Goal: Transaction & Acquisition: Purchase product/service

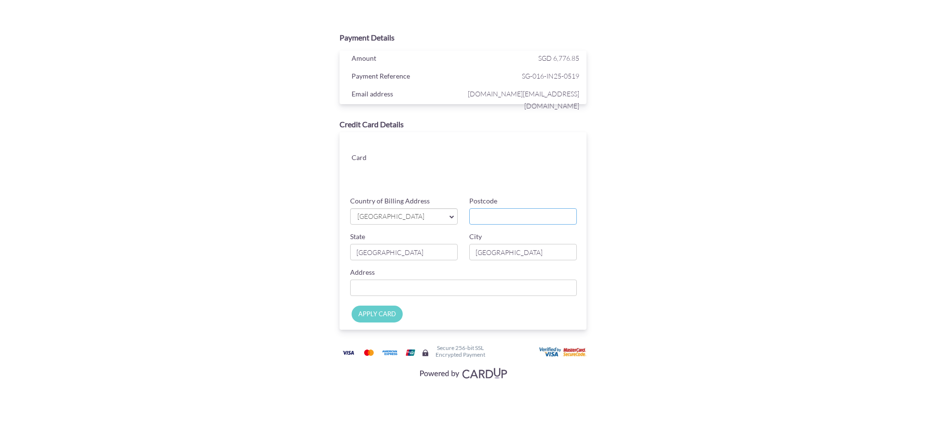
click at [487, 219] on input "Postcode" at bounding box center [523, 216] width 108 height 16
type input "670155"
type input "[STREET_ADDRESS]"
click at [378, 312] on input "APPLY CARD" at bounding box center [377, 314] width 51 height 17
type input "Applying..."
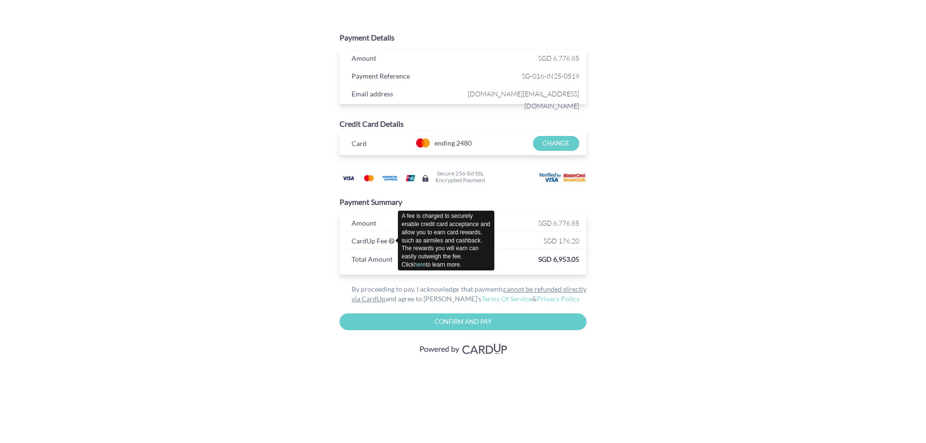
click at [389, 243] on icon at bounding box center [392, 241] width 6 height 7
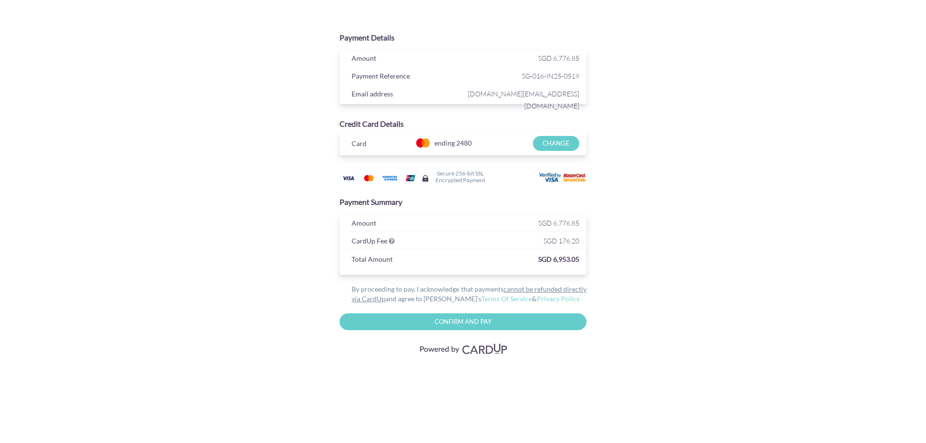
drag, startPoint x: 283, startPoint y: 158, endPoint x: 286, endPoint y: 150, distance: 9.3
